Goal: Check status: Check status

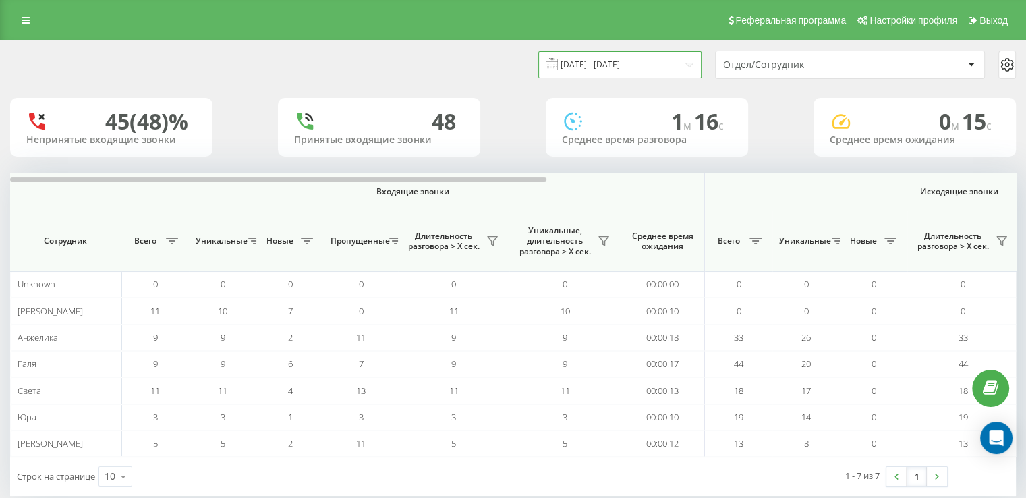
click at [596, 67] on input "[DATE] - [DATE]" at bounding box center [619, 64] width 163 height 26
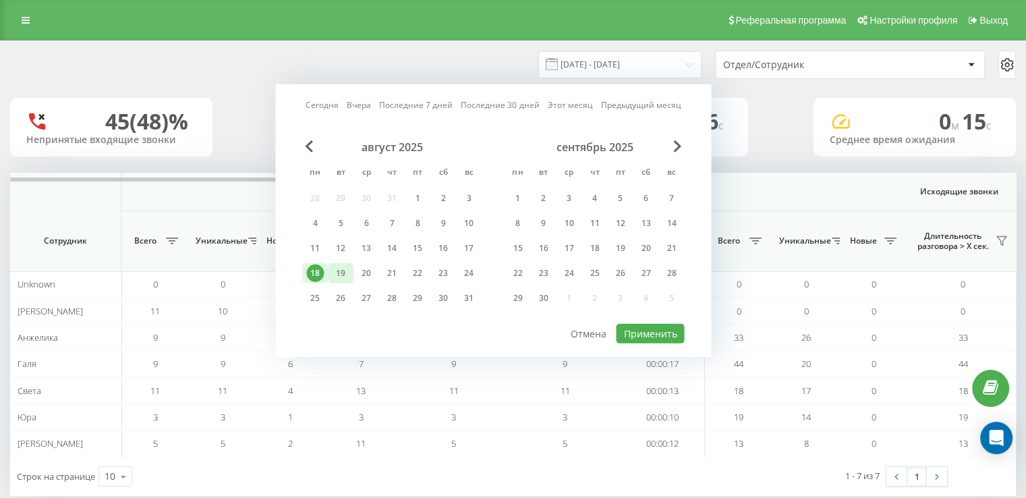
click at [339, 269] on div "19" at bounding box center [341, 273] width 18 height 18
drag, startPoint x: 661, startPoint y: 333, endPoint x: 588, endPoint y: 331, distance: 73.6
click at [662, 333] on button "Применить" at bounding box center [650, 334] width 68 height 20
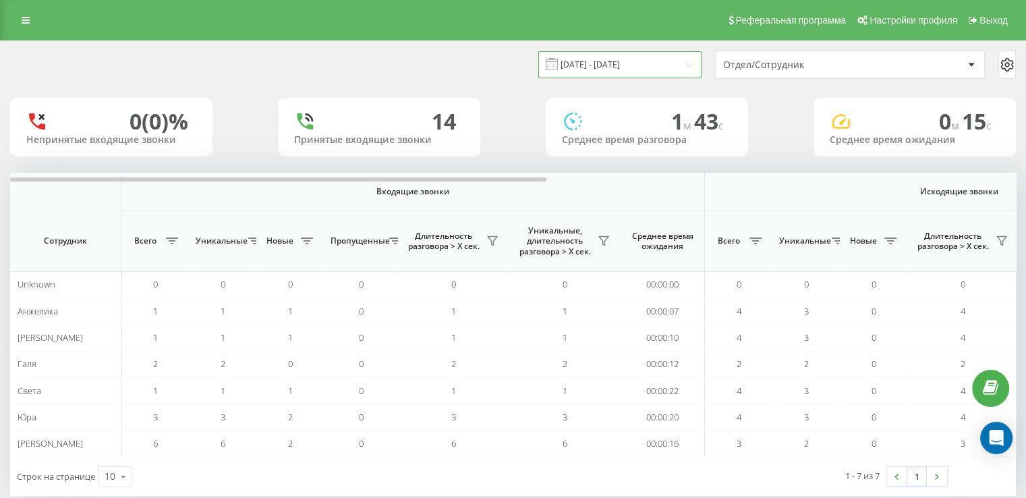
click at [630, 59] on input "[DATE] - [DATE]" at bounding box center [619, 64] width 163 height 26
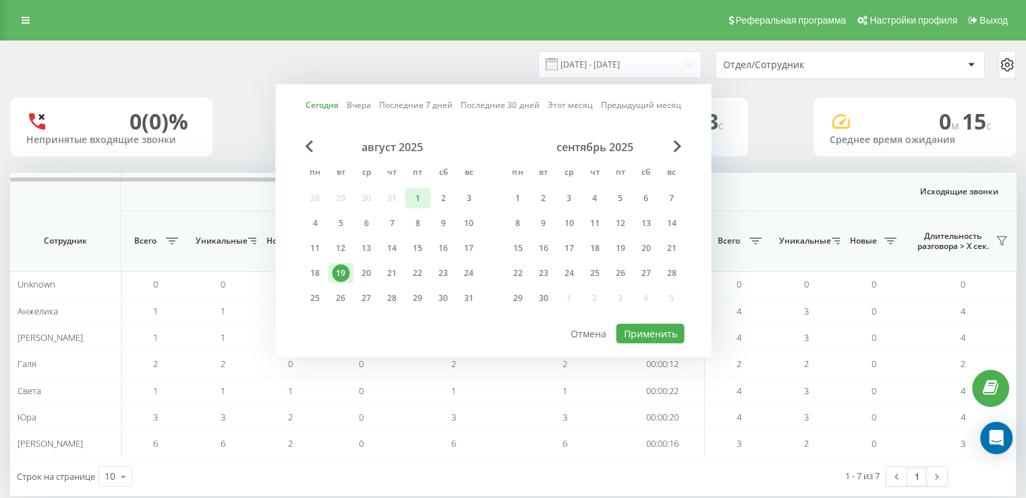
click at [421, 194] on div "1" at bounding box center [418, 199] width 18 height 18
click at [338, 277] on div "август 2025 пн вт ср чт пт сб вс 28 29 30 31 1 2 3 4 5 6 7 8 9 10 11 12 13 14 1…" at bounding box center [391, 226] width 179 height 173
click at [340, 271] on div "19" at bounding box center [341, 273] width 18 height 18
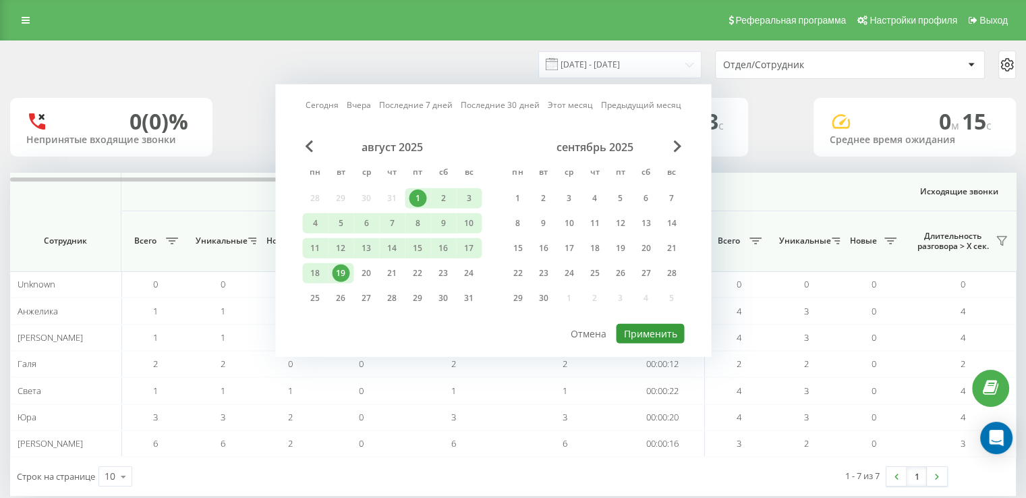
drag, startPoint x: 659, startPoint y: 330, endPoint x: 667, endPoint y: 327, distance: 8.8
click at [659, 330] on button "Применить" at bounding box center [650, 334] width 68 height 20
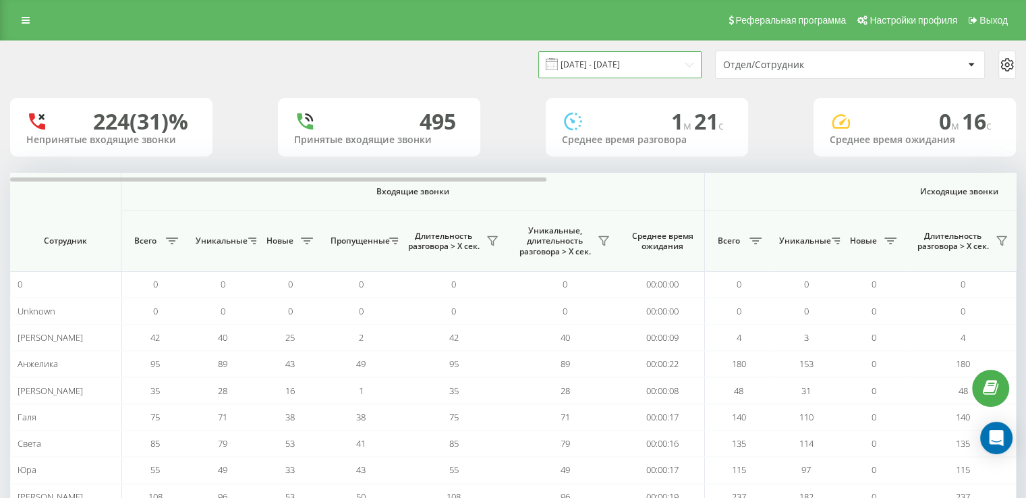
click at [596, 71] on input "[DATE] - [DATE]" at bounding box center [619, 64] width 163 height 26
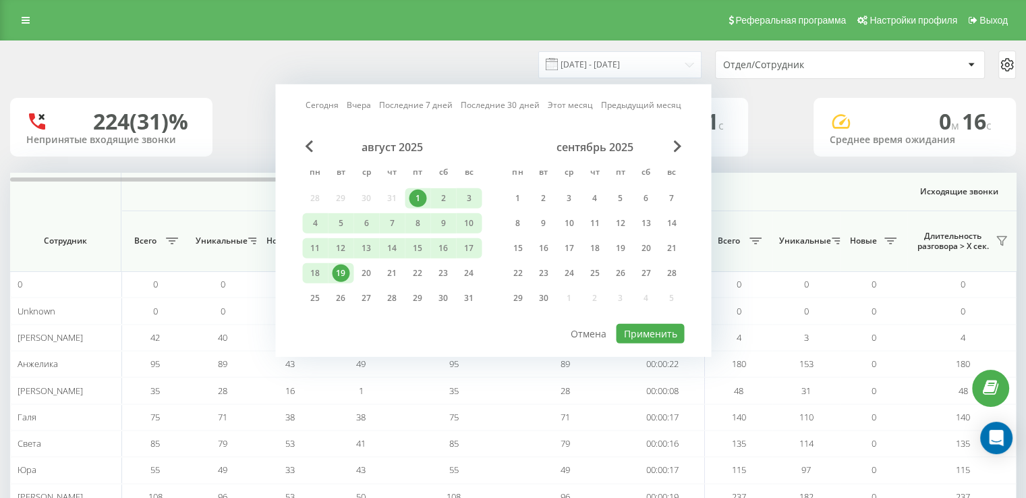
click at [347, 267] on div "19" at bounding box center [341, 273] width 18 height 18
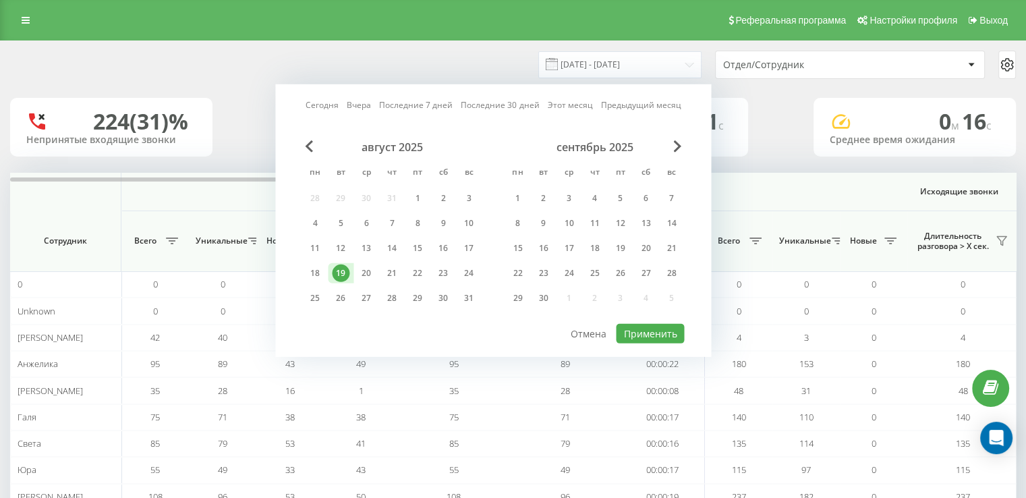
click at [347, 267] on div "19" at bounding box center [341, 273] width 18 height 18
drag, startPoint x: 646, startPoint y: 328, endPoint x: 592, endPoint y: 22, distance: 310.4
click at [647, 327] on button "Применить" at bounding box center [650, 334] width 68 height 20
type input "[DATE] - [DATE]"
